Goal: Transaction & Acquisition: Purchase product/service

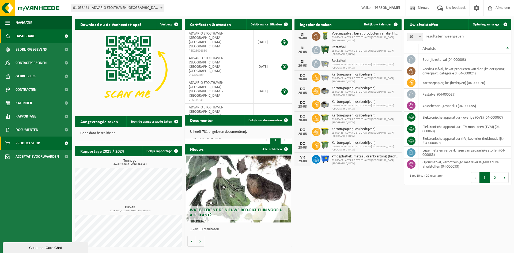
click at [29, 143] on span "Product Shop" at bounding box center [28, 143] width 24 height 13
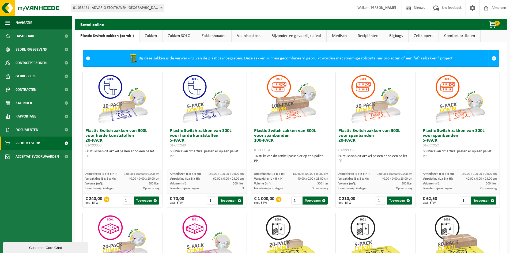
click at [281, 35] on link "Bijzonder en gevaarlijk afval" at bounding box center [296, 36] width 60 height 12
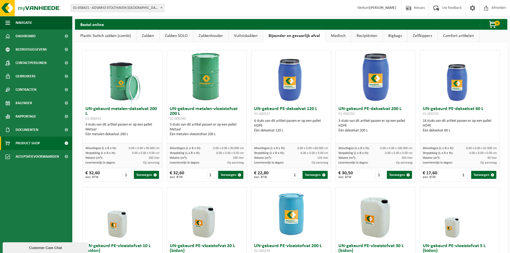
click at [362, 37] on link "Recipiënten" at bounding box center [366, 36] width 31 height 12
